Goal: Information Seeking & Learning: Learn about a topic

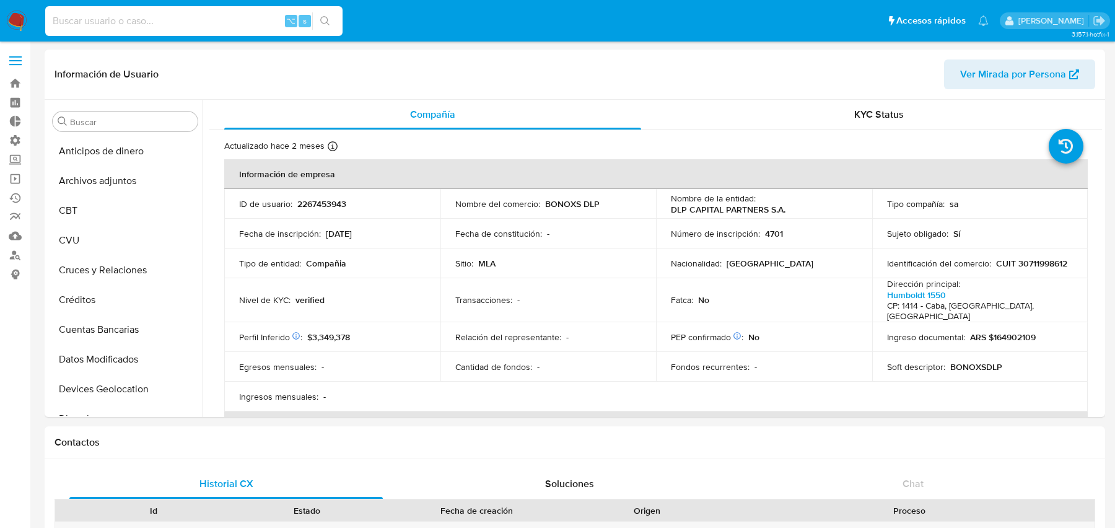
select select "10"
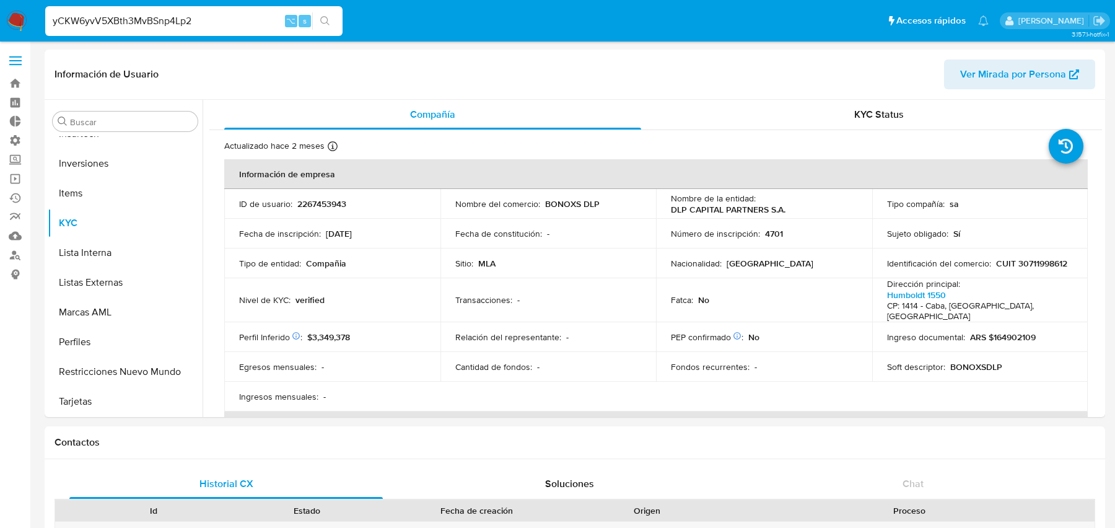
type input "yCKW6yvV5XBth3MvBSnp4Lp2"
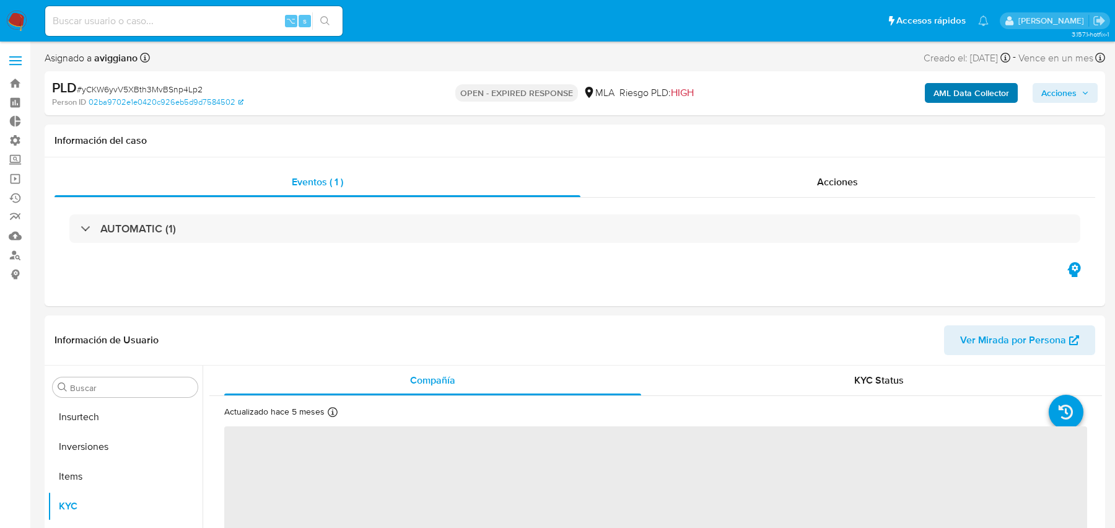
scroll to position [583, 0]
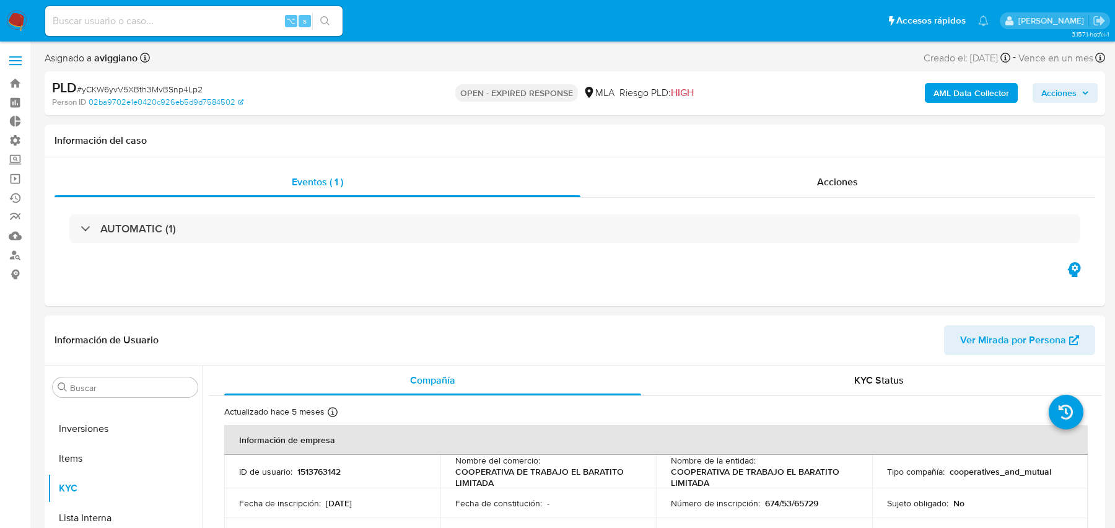
click at [975, 96] on b "AML Data Collector" at bounding box center [971, 93] width 76 height 20
select select "10"
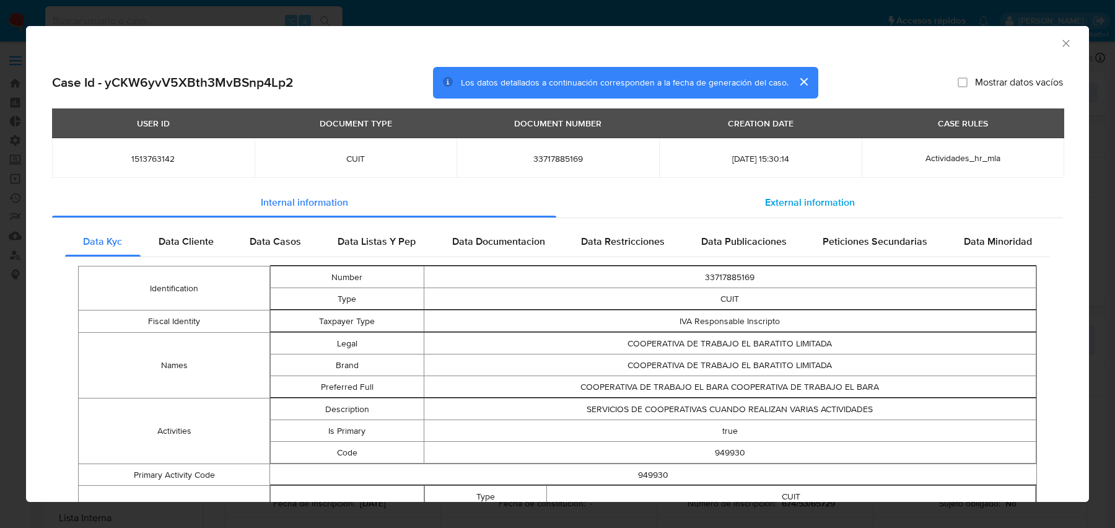
click at [591, 197] on div "External information" at bounding box center [809, 203] width 507 height 30
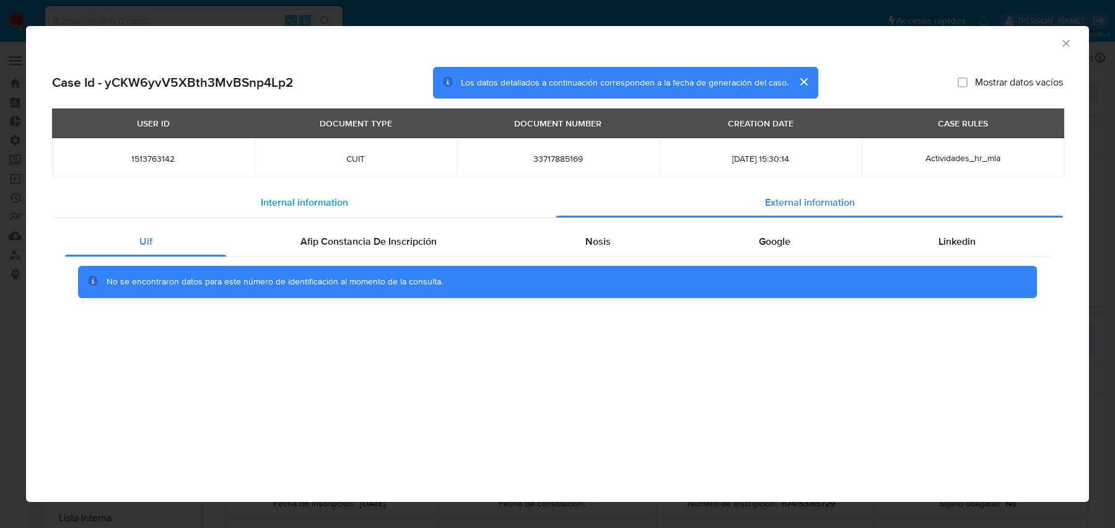
click at [525, 197] on div "Internal information" at bounding box center [304, 203] width 504 height 30
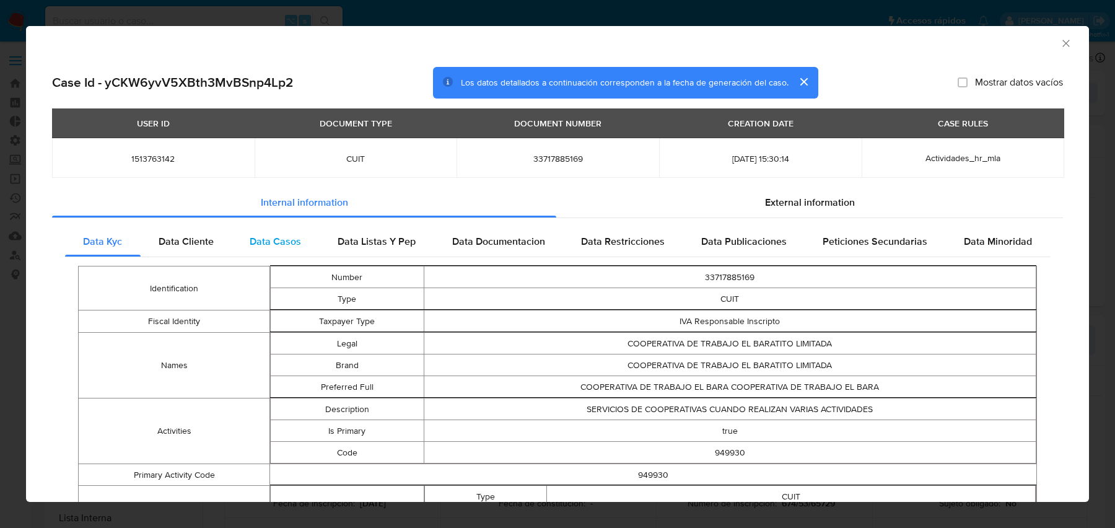
click at [313, 242] on div "Data Casos" at bounding box center [276, 242] width 88 height 30
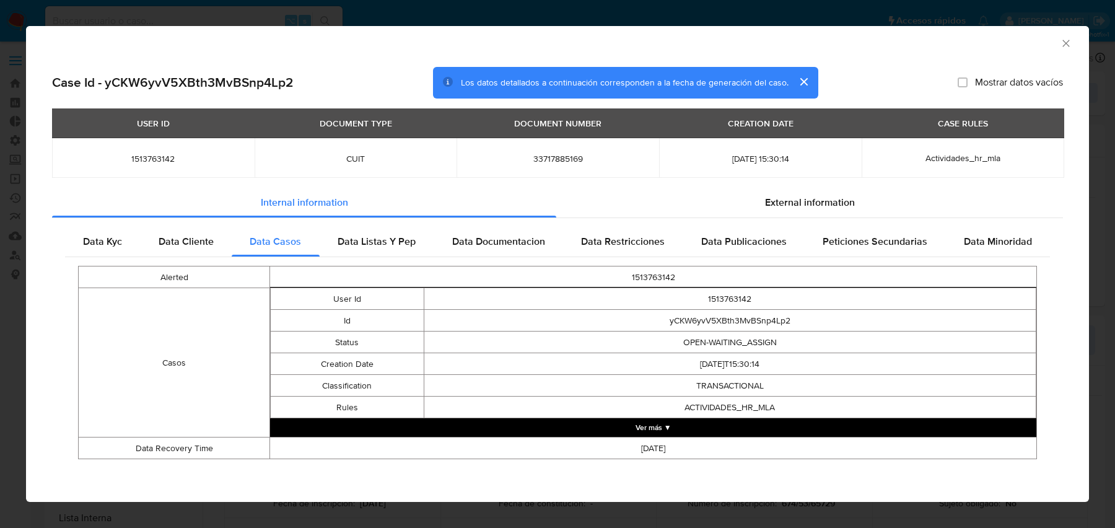
click at [536, 420] on button "Ver más ▼" at bounding box center [653, 427] width 766 height 19
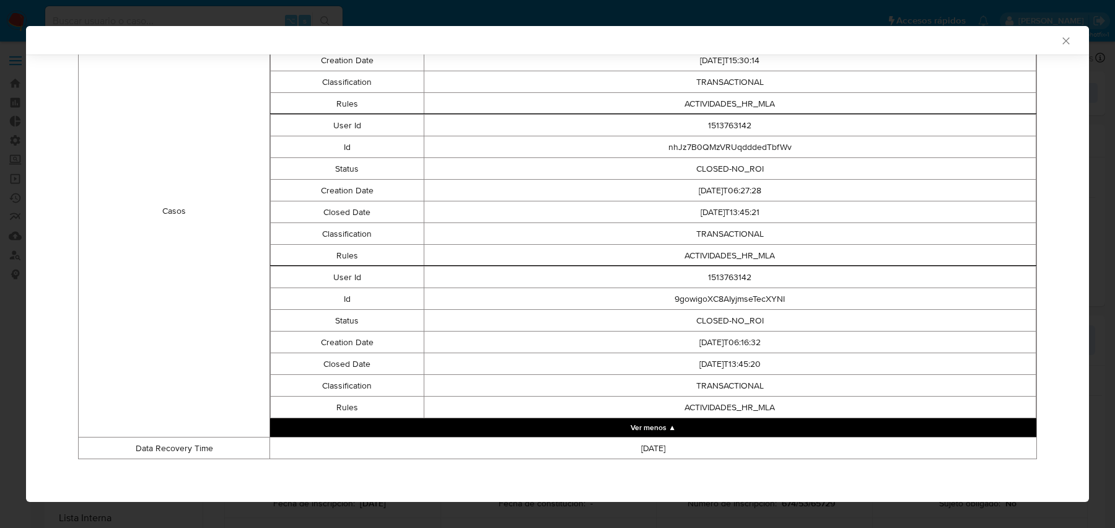
scroll to position [0, 0]
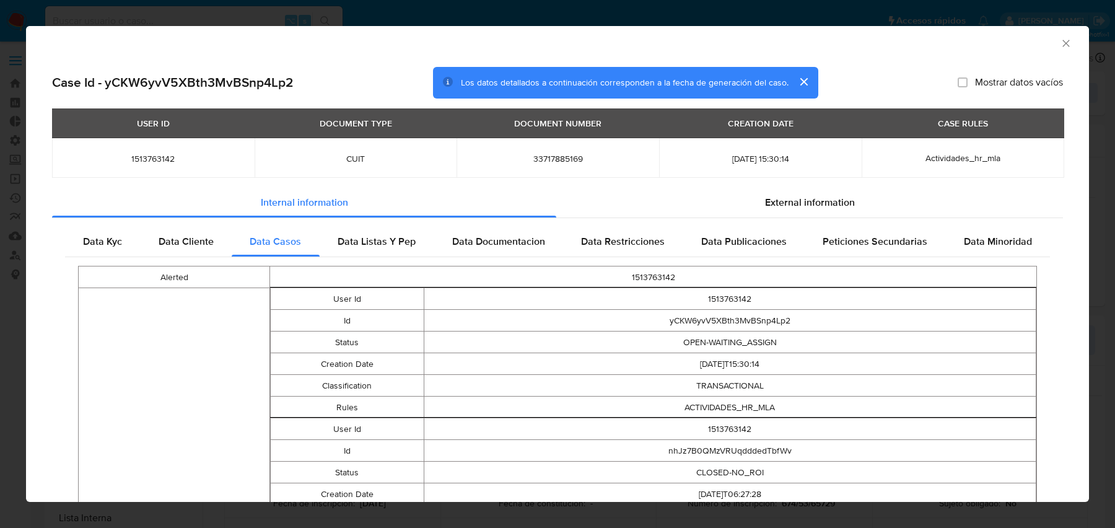
click at [1068, 39] on icon "Cerrar ventana" at bounding box center [1066, 43] width 12 height 12
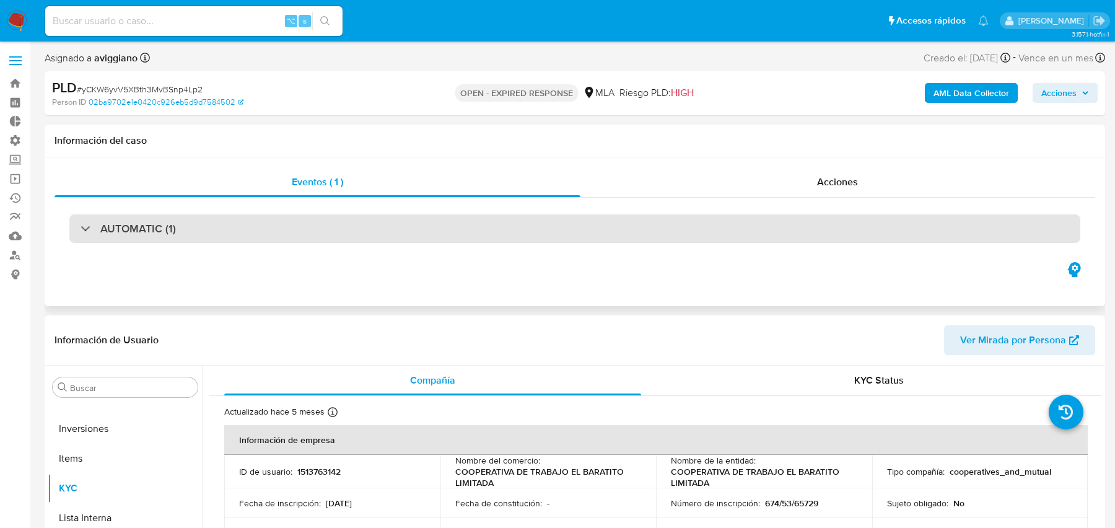
click at [509, 234] on div "AUTOMATIC (1)" at bounding box center [574, 228] width 1011 height 28
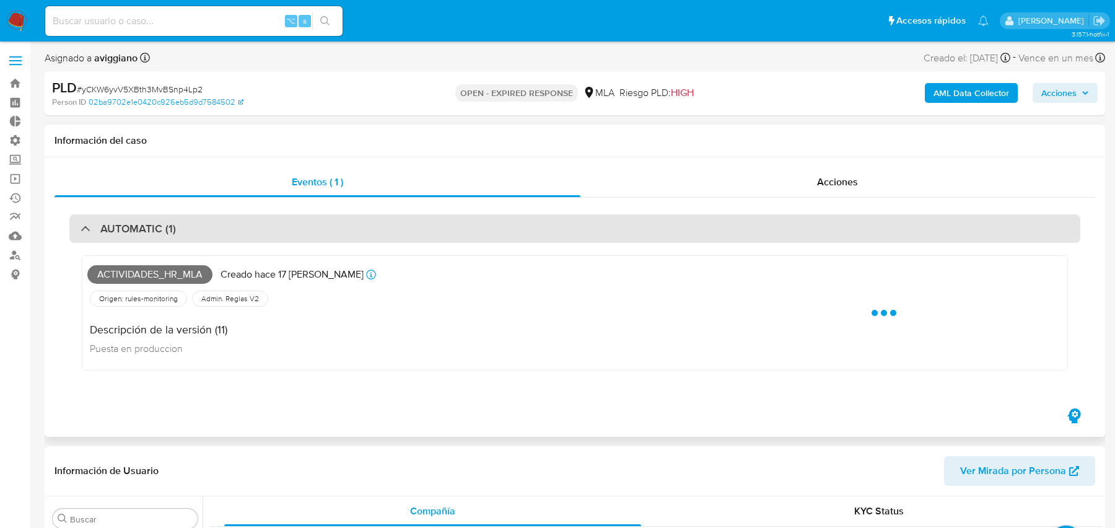
click at [509, 234] on div "AUTOMATIC (1)" at bounding box center [574, 228] width 1011 height 28
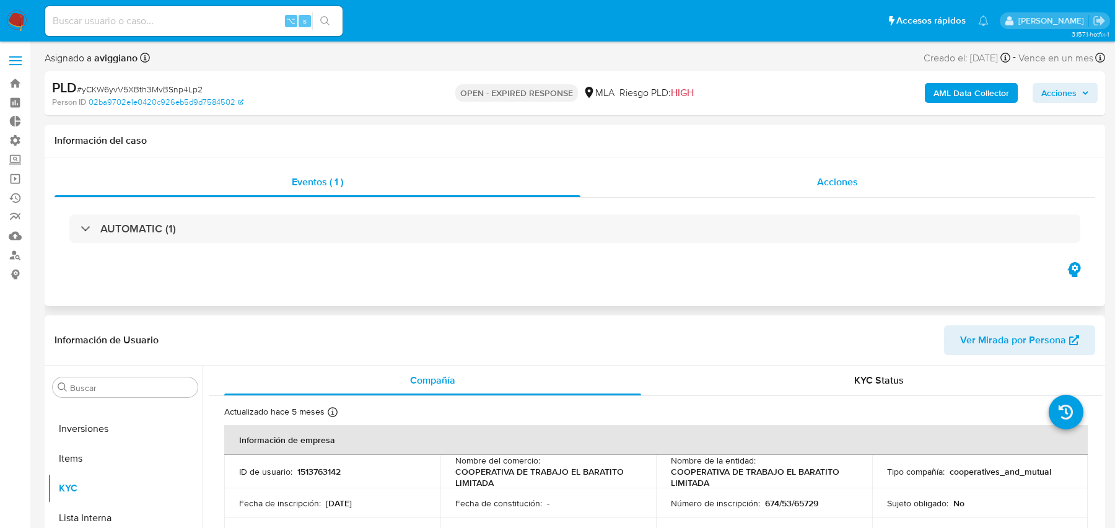
click at [692, 193] on div "Acciones" at bounding box center [837, 182] width 515 height 30
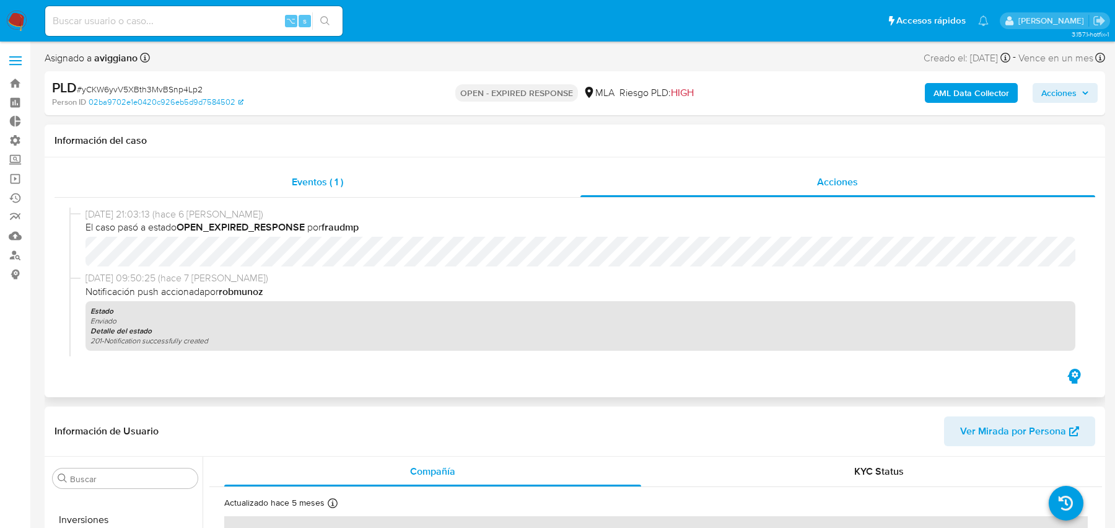
click at [429, 171] on div "Eventos ( 1 )" at bounding box center [317, 182] width 526 height 30
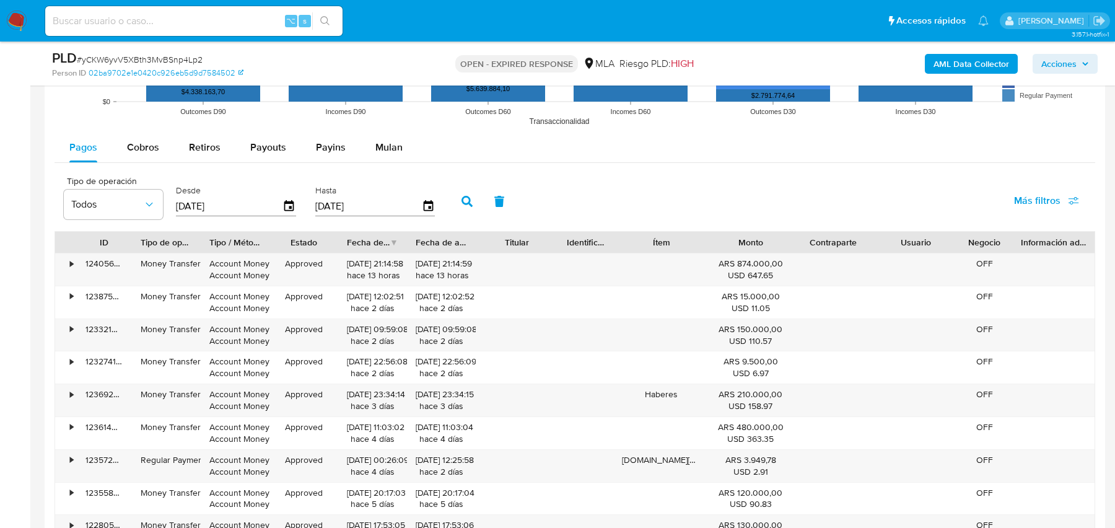
scroll to position [1566, 0]
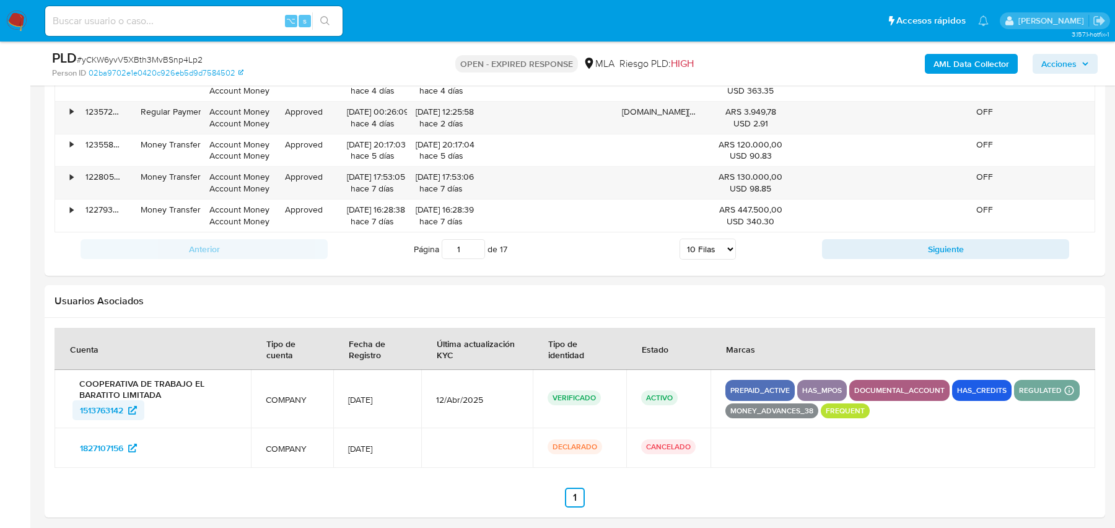
click at [90, 400] on span "1513763142" at bounding box center [101, 410] width 43 height 20
click at [225, 25] on input at bounding box center [193, 21] width 297 height 16
paste input "1234692069"
type input "1234692069"
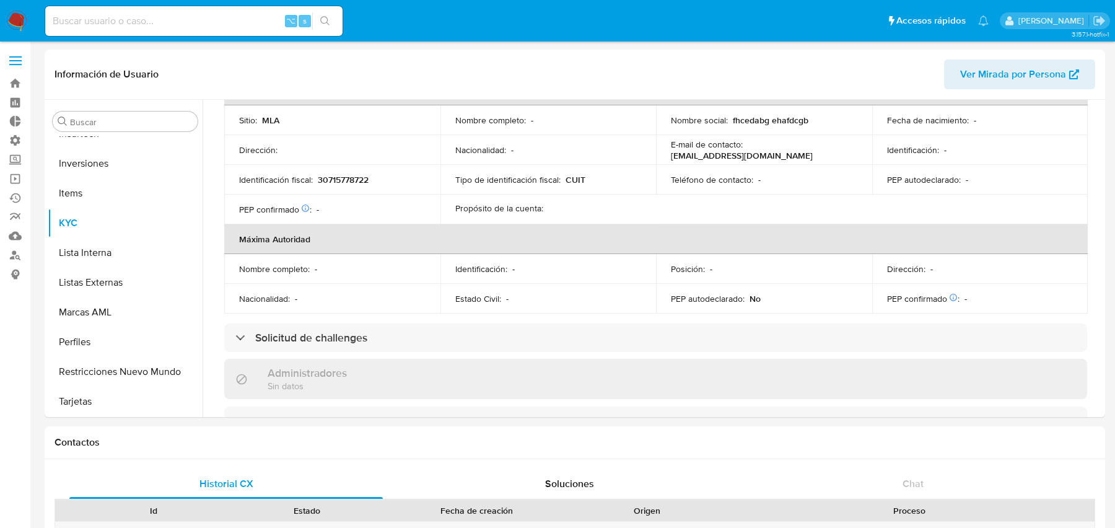
scroll to position [847, 0]
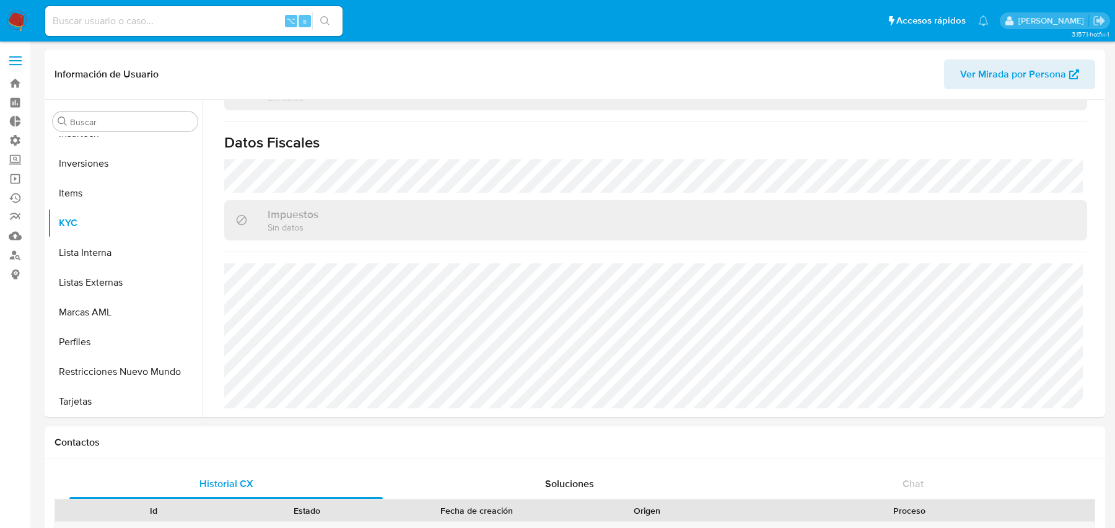
select select "10"
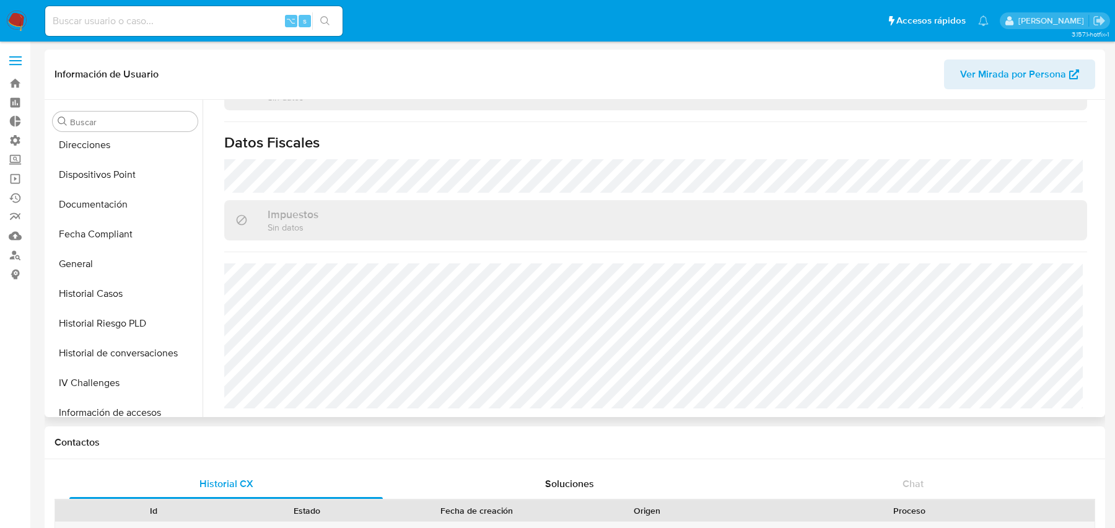
scroll to position [310, 0]
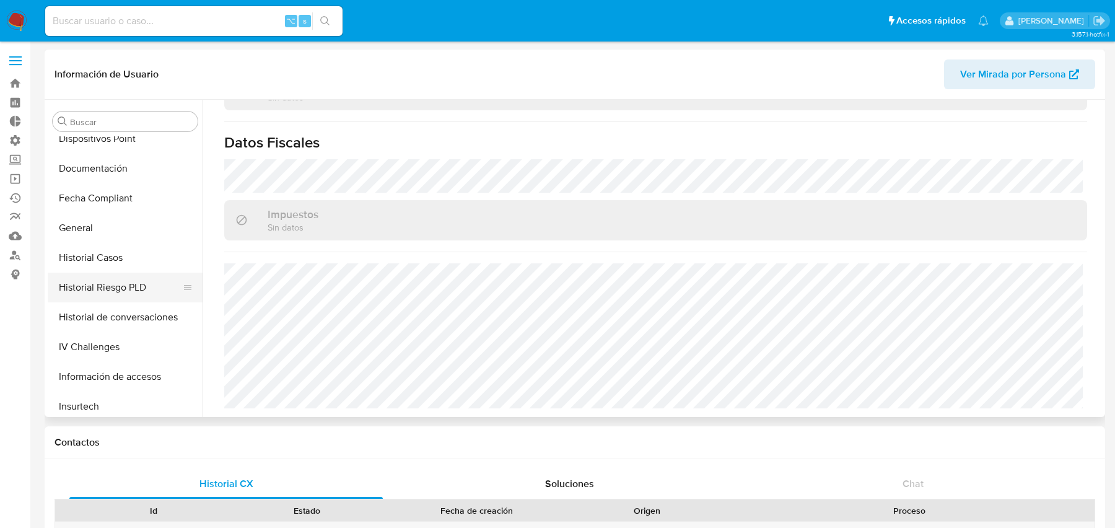
click at [112, 272] on button "Historial Riesgo PLD" at bounding box center [120, 287] width 145 height 30
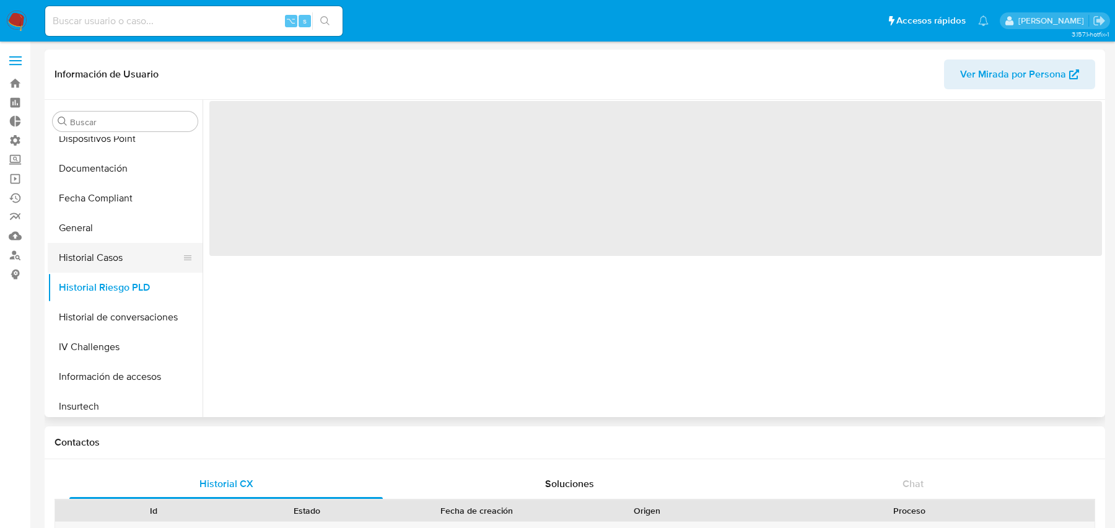
click at [112, 265] on button "Historial Casos" at bounding box center [120, 258] width 145 height 30
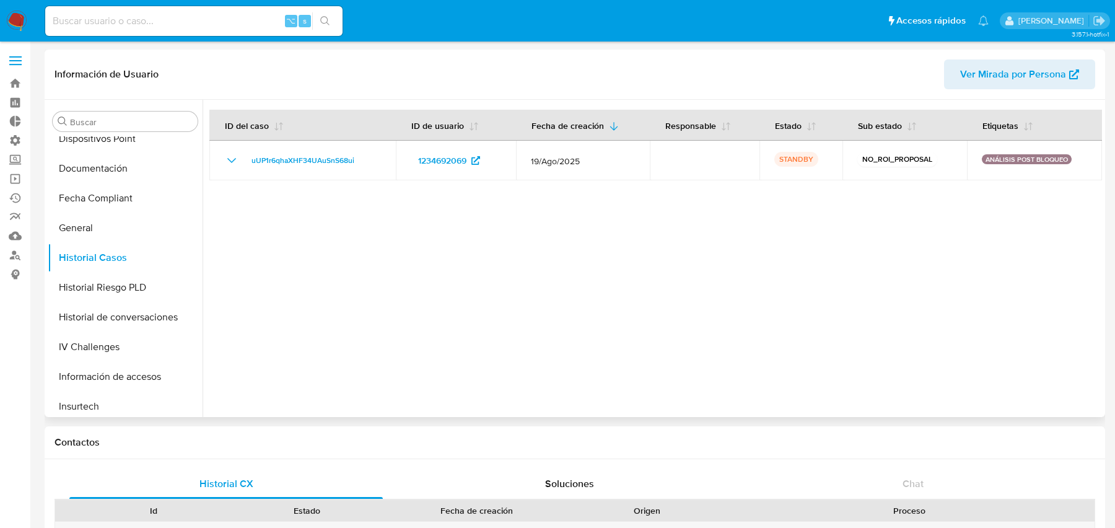
click at [1005, 82] on span "Ver Mirada por Persona" at bounding box center [1013, 74] width 106 height 30
click at [205, 19] on input at bounding box center [193, 21] width 297 height 16
paste input "30715778722"
type input "30715778722"
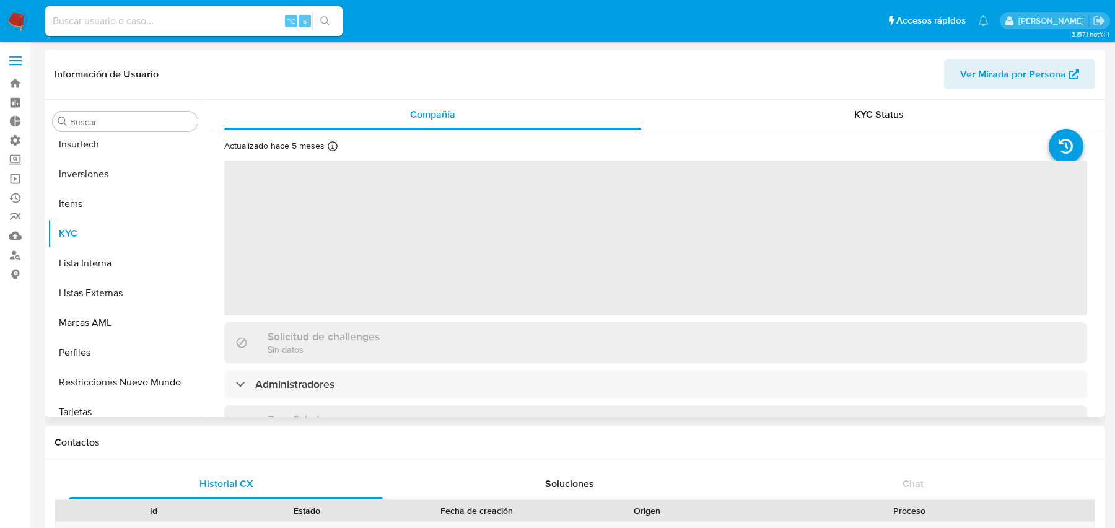
scroll to position [582, 0]
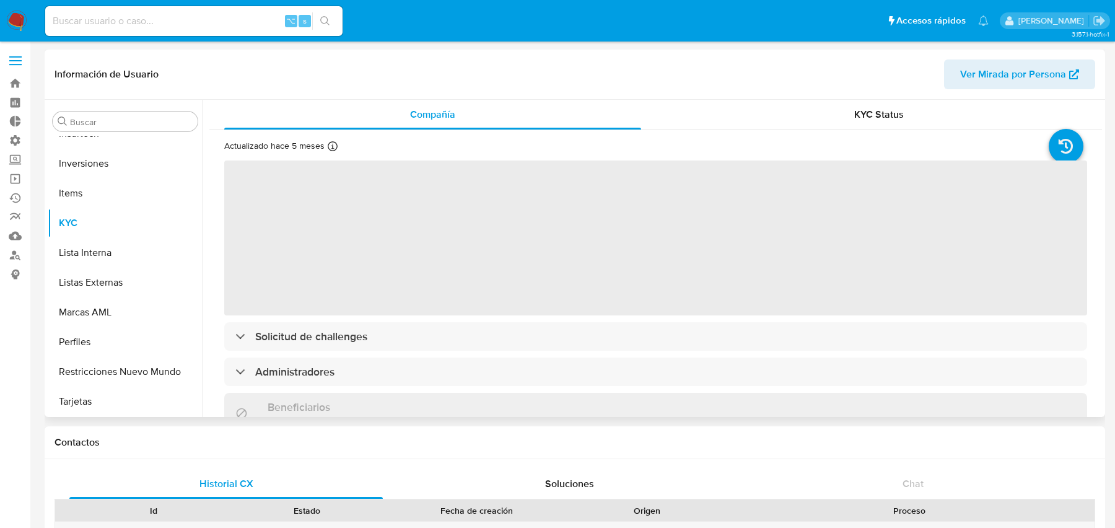
click at [1029, 70] on span "Ver Mirada por Persona" at bounding box center [1013, 74] width 106 height 30
select select "10"
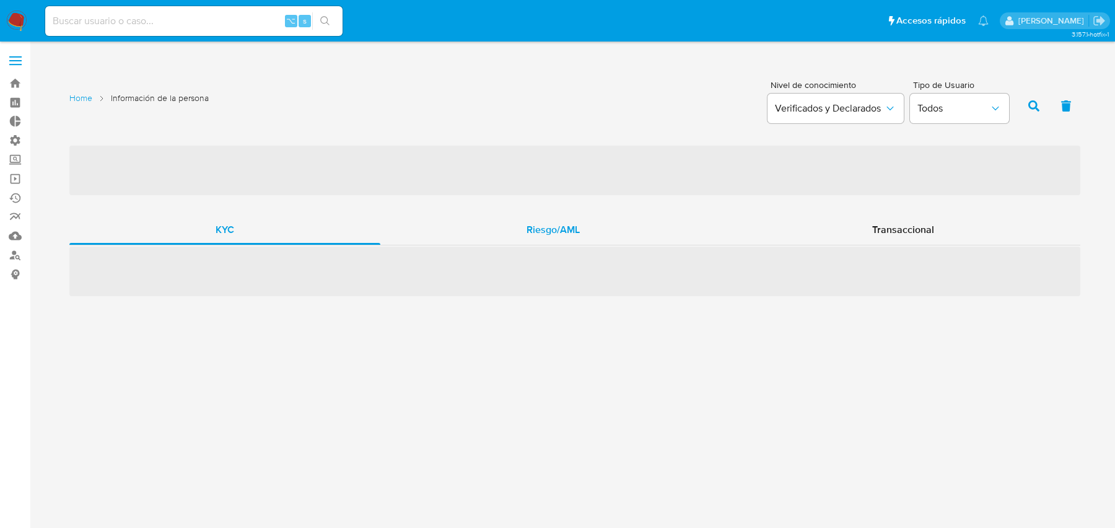
click at [521, 233] on div "Riesgo/AML" at bounding box center [553, 230] width 346 height 30
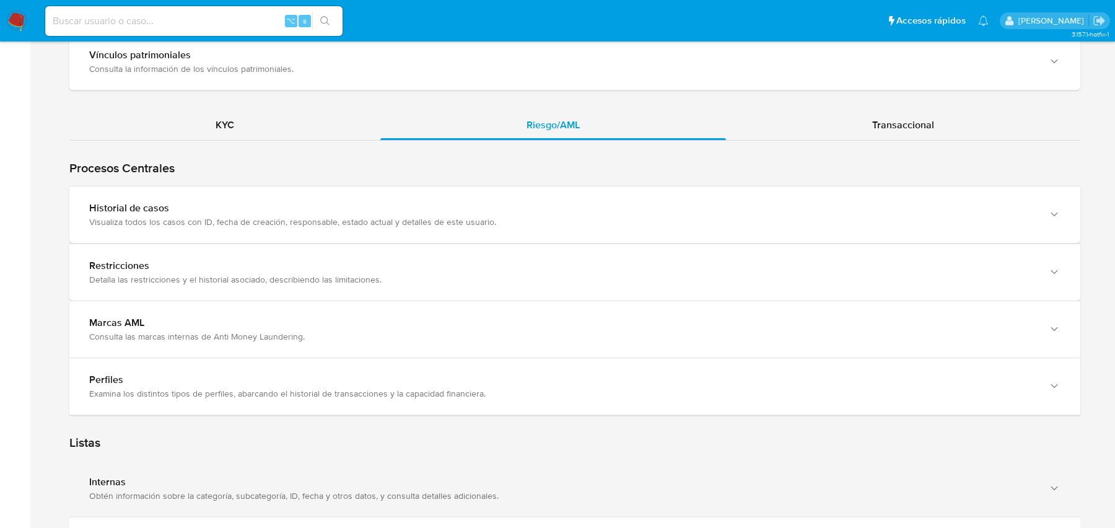
scroll to position [1169, 0]
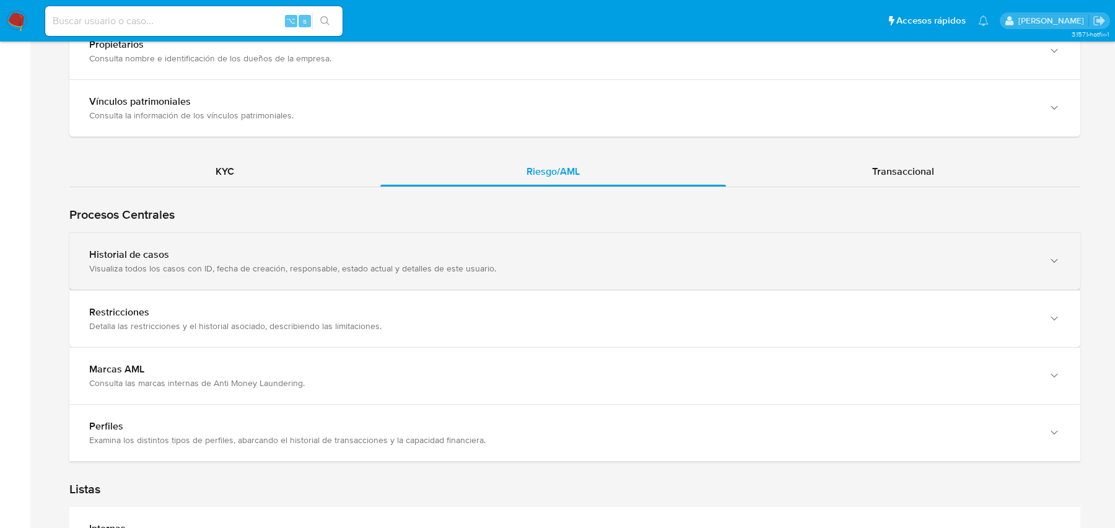
click at [381, 248] on div "Historial de casos" at bounding box center [562, 254] width 946 height 12
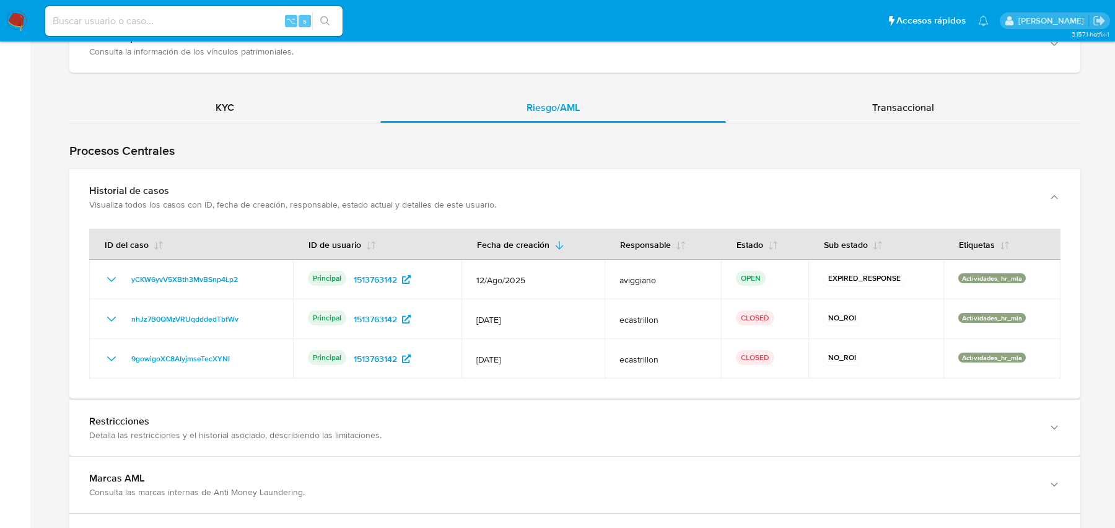
scroll to position [1100, 0]
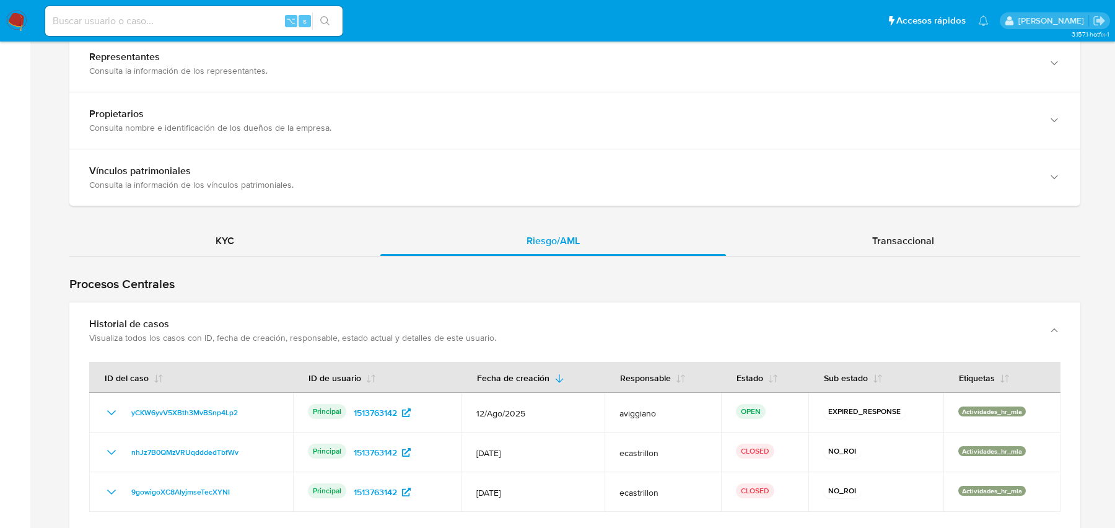
click at [477, 276] on h1 "Procesos Centrales" at bounding box center [574, 283] width 1011 height 15
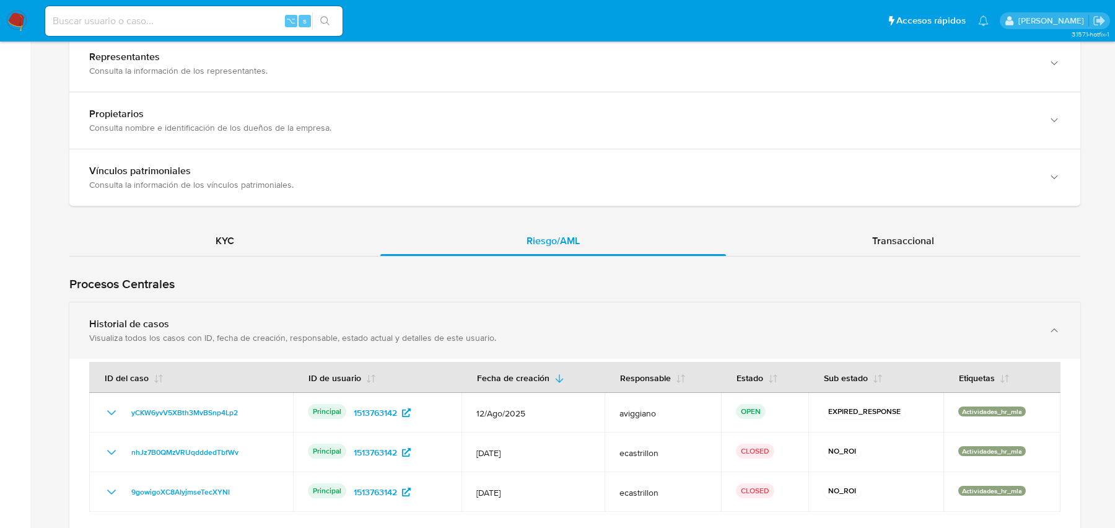
click at [427, 318] on div "Historial de casos" at bounding box center [562, 324] width 946 height 12
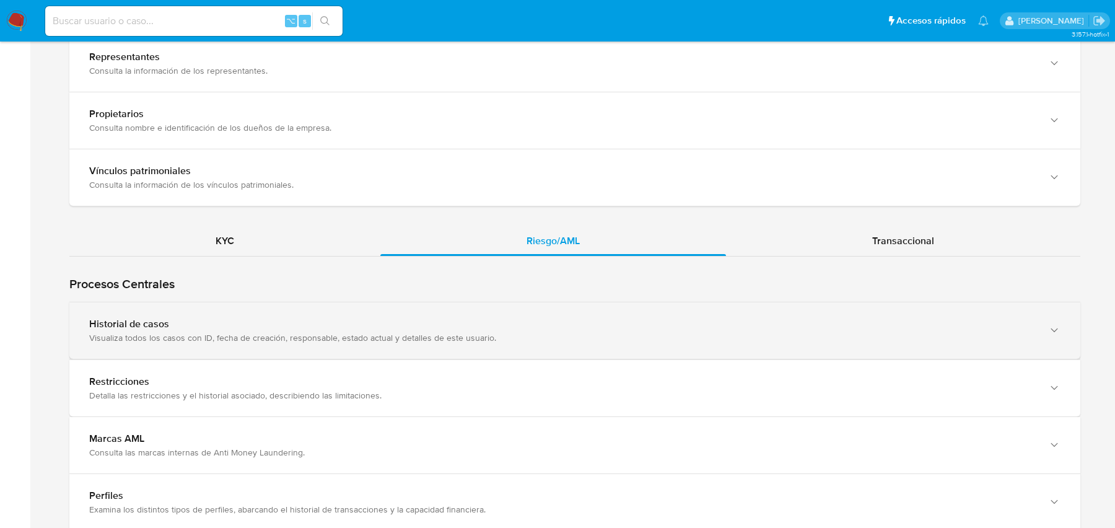
click at [427, 318] on div "Historial de casos" at bounding box center [562, 324] width 946 height 12
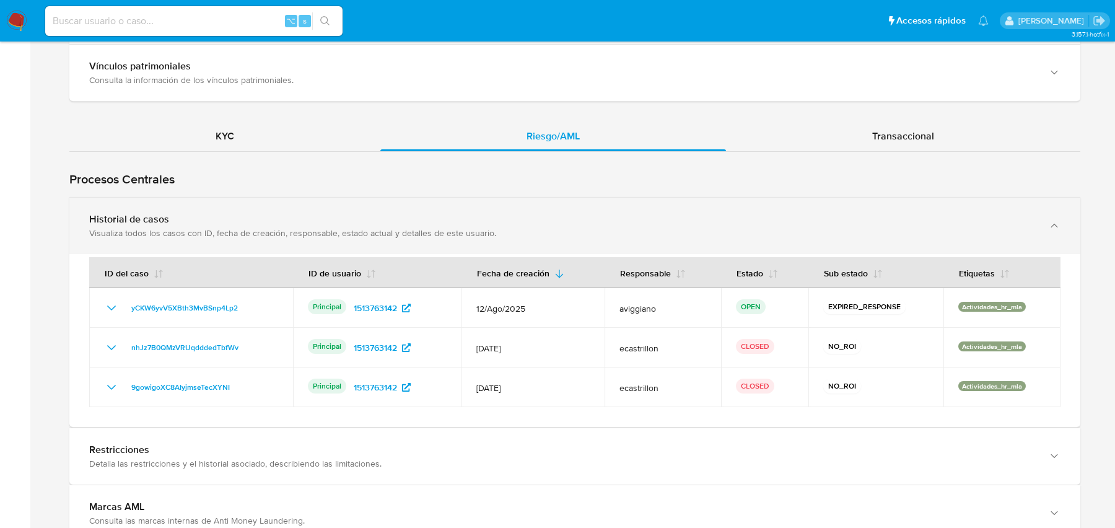
scroll to position [1230, 0]
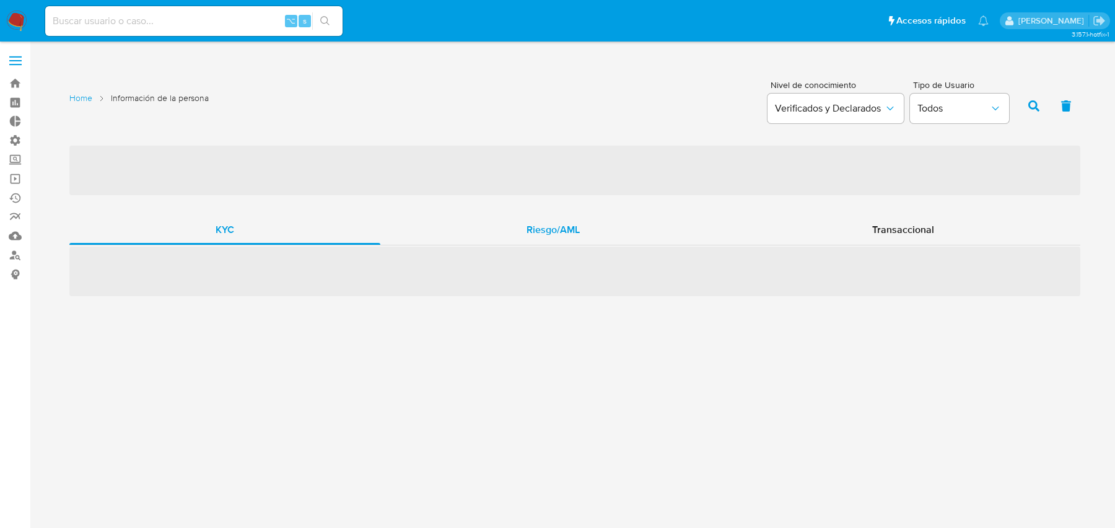
click at [478, 222] on div "Riesgo/AML" at bounding box center [553, 230] width 346 height 30
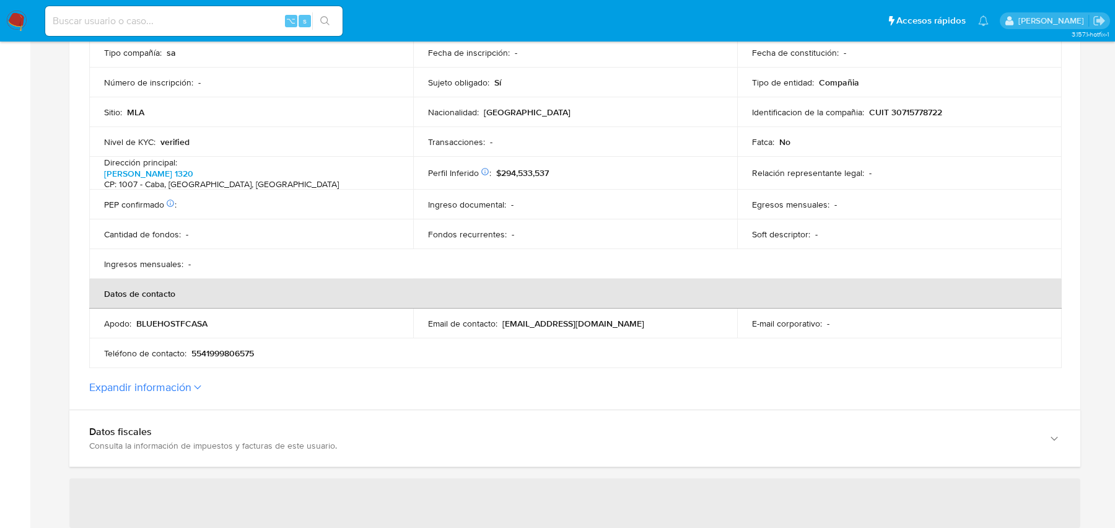
scroll to position [350, 0]
